Goal: Check status: Check status

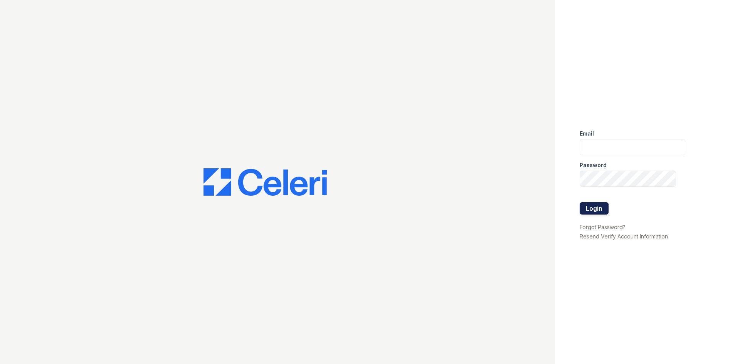
type input "[EMAIL_ADDRESS][DOMAIN_NAME]"
click at [595, 208] on button "Login" at bounding box center [594, 208] width 29 height 12
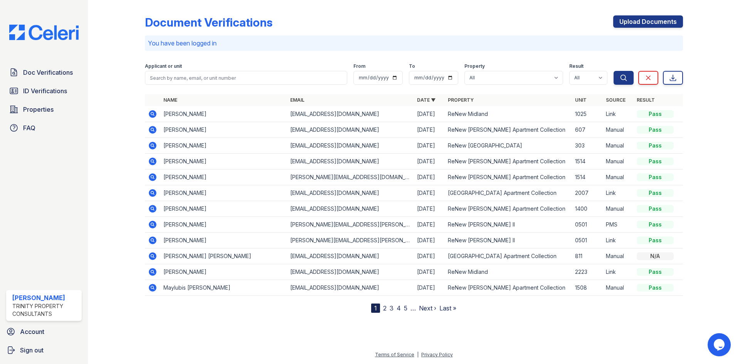
click at [151, 144] on icon at bounding box center [153, 146] width 8 height 8
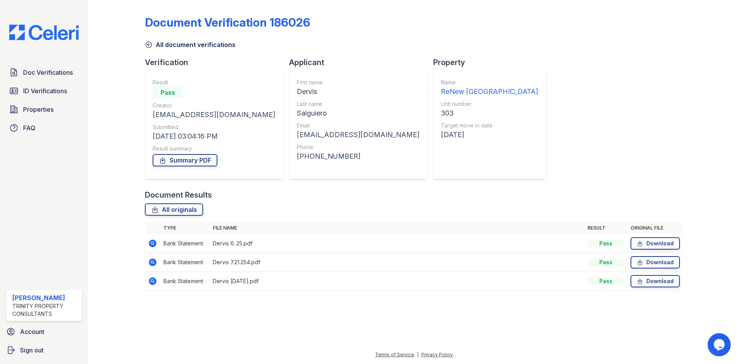
click at [148, 41] on icon at bounding box center [149, 45] width 8 height 8
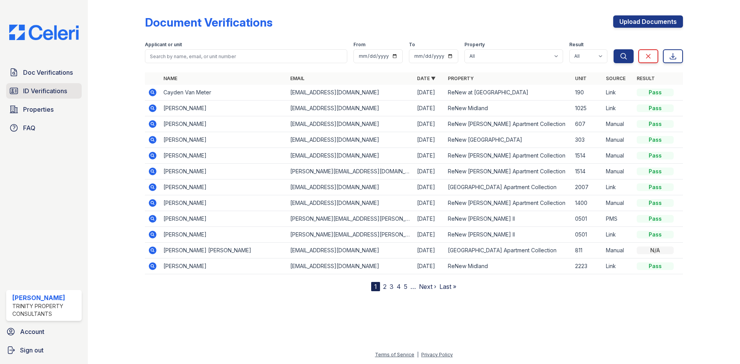
click at [58, 93] on span "ID Verifications" at bounding box center [45, 90] width 44 height 9
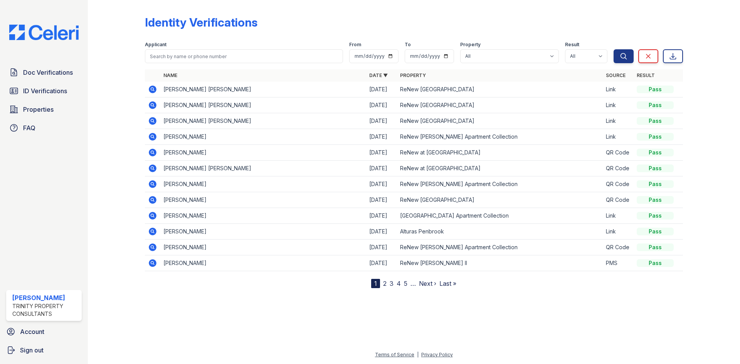
click at [154, 120] on icon at bounding box center [153, 121] width 8 height 8
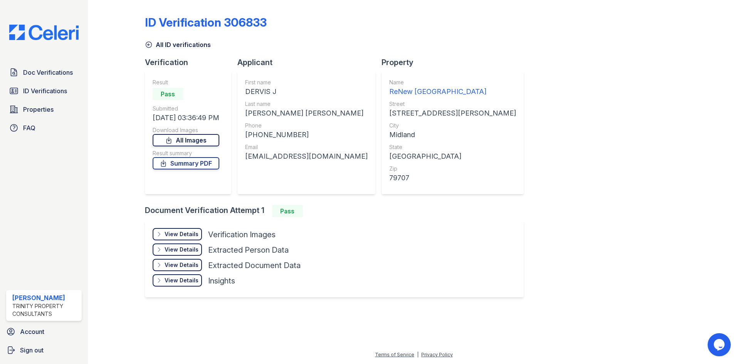
click at [215, 140] on link "All Images" at bounding box center [186, 140] width 67 height 12
click at [207, 171] on div "Result Pass Submitted 09/02/25 03:36:49 PM Download Images All Images Result su…" at bounding box center [186, 133] width 67 height 108
click at [174, 162] on link "Summary PDF" at bounding box center [186, 163] width 67 height 12
click at [147, 45] on icon at bounding box center [149, 45] width 8 height 8
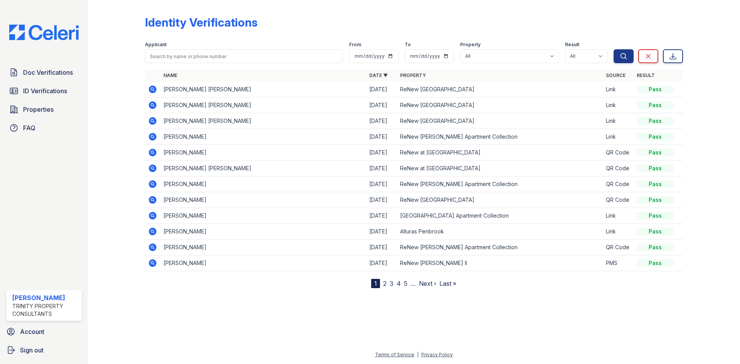
click at [151, 88] on icon at bounding box center [152, 89] width 9 height 9
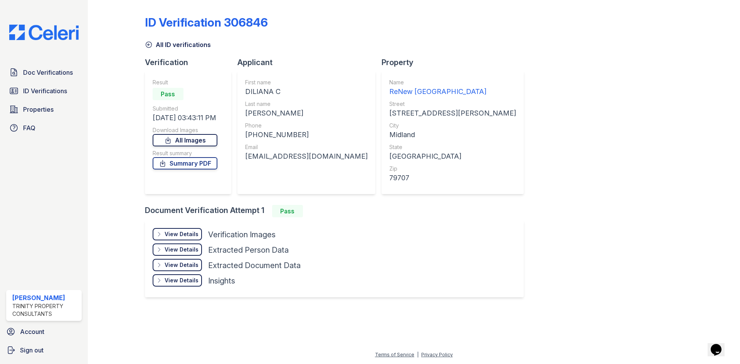
click at [214, 138] on link "All Images" at bounding box center [185, 140] width 65 height 12
click at [189, 164] on link "Summary PDF" at bounding box center [185, 163] width 65 height 12
click at [60, 107] on link "Properties" at bounding box center [44, 109] width 76 height 15
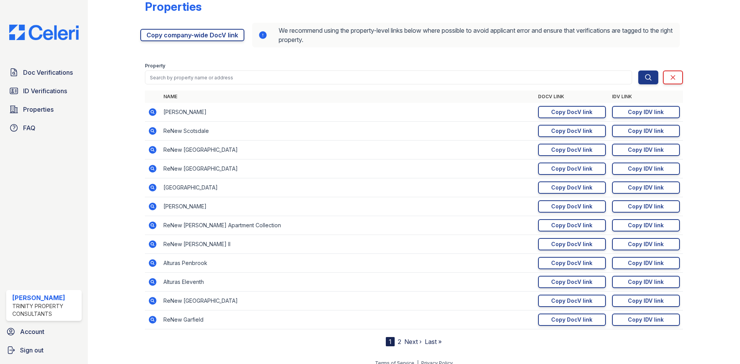
scroll to position [24, 0]
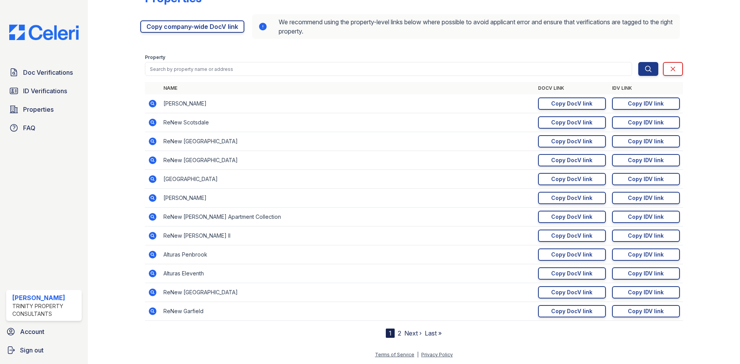
click at [413, 334] on link "Next ›" at bounding box center [413, 334] width 17 height 8
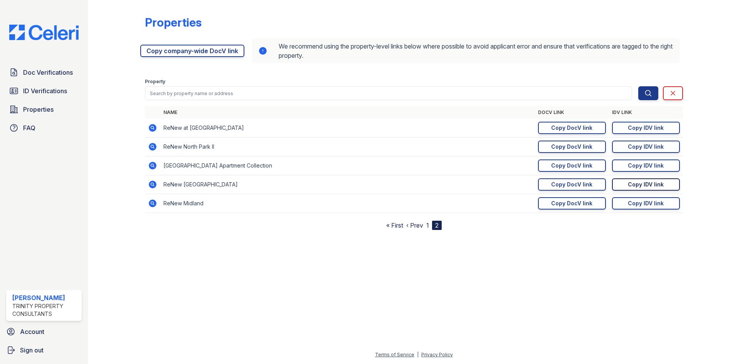
click at [631, 183] on div "Copy IDV link" at bounding box center [646, 185] width 36 height 8
